Goal: Task Accomplishment & Management: Use online tool/utility

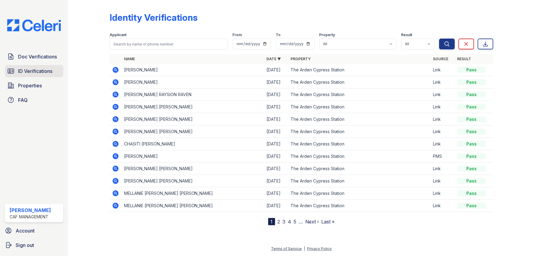
click at [35, 69] on span "ID Verifications" at bounding box center [35, 71] width 34 height 7
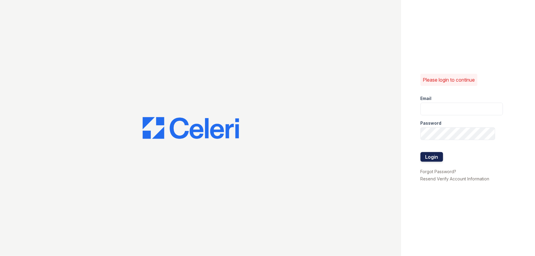
type input "[EMAIL_ADDRESS][DOMAIN_NAME]"
click at [426, 157] on button "Login" at bounding box center [432, 157] width 23 height 10
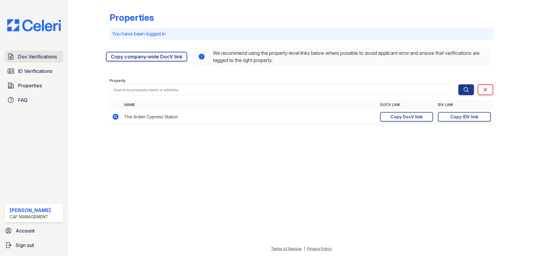
click at [32, 56] on span "Doc Verifications" at bounding box center [37, 56] width 39 height 7
